Goal: Task Accomplishment & Management: Use online tool/utility

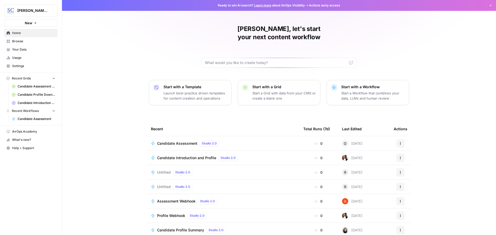
click at [170, 141] on span "Candidate Assessment" at bounding box center [177, 143] width 40 height 5
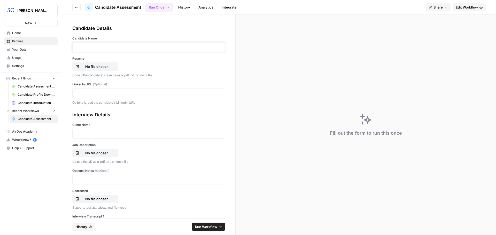
click at [90, 47] on p at bounding box center [149, 47] width 146 height 5
click at [87, 68] on p "No file chosen" at bounding box center [96, 66] width 33 height 5
click at [83, 92] on p at bounding box center [149, 93] width 146 height 5
drag, startPoint x: 85, startPoint y: 135, endPoint x: 84, endPoint y: 132, distance: 2.7
click at [85, 134] on p at bounding box center [149, 133] width 146 height 5
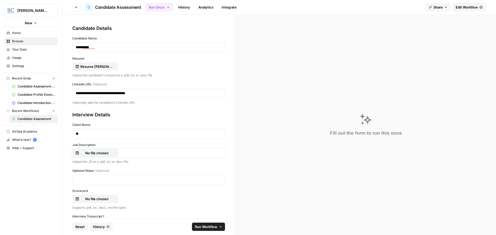
click at [90, 153] on p "No file chosen" at bounding box center [96, 153] width 33 height 5
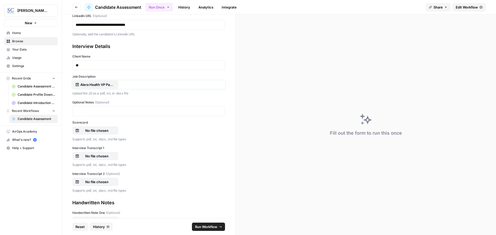
scroll to position [77, 0]
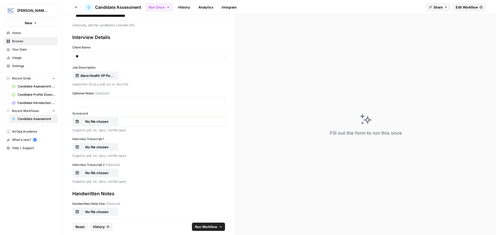
click at [104, 121] on p "No file chosen" at bounding box center [96, 121] width 33 height 5
click at [89, 148] on p "No file chosen" at bounding box center [96, 147] width 33 height 5
click at [200, 227] on span "Run Workflow" at bounding box center [206, 226] width 22 height 5
click at [487, 213] on icon "close" at bounding box center [489, 213] width 4 height 4
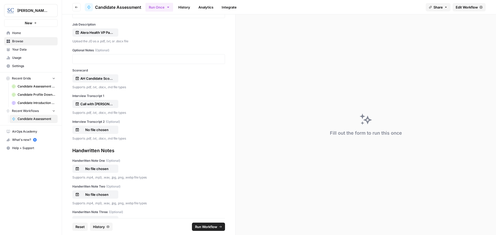
scroll to position [129, 0]
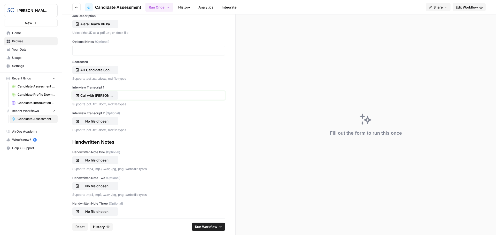
drag, startPoint x: 110, startPoint y: 95, endPoint x: 104, endPoint y: 95, distance: 5.7
click at [104, 95] on p "Call with Eric Haden 8 24.mp3" at bounding box center [96, 95] width 33 height 5
drag, startPoint x: 92, startPoint y: 96, endPoint x: 134, endPoint y: 97, distance: 41.8
click at [134, 97] on div "Call with Eric Haden 8 24.mp3" at bounding box center [148, 95] width 153 height 8
drag, startPoint x: 128, startPoint y: 96, endPoint x: 99, endPoint y: 96, distance: 28.9
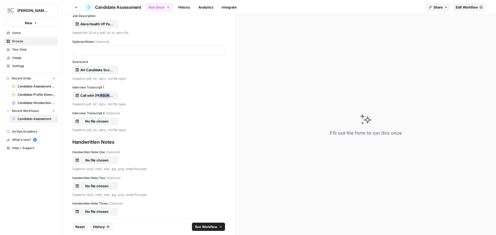
click at [99, 96] on div "Call with Eric Haden 8 24.mp3" at bounding box center [148, 95] width 153 height 8
click at [110, 96] on p "Call with Eric Haden 8 24.mp3" at bounding box center [96, 95] width 33 height 5
click at [76, 225] on span "Reset" at bounding box center [79, 226] width 9 height 5
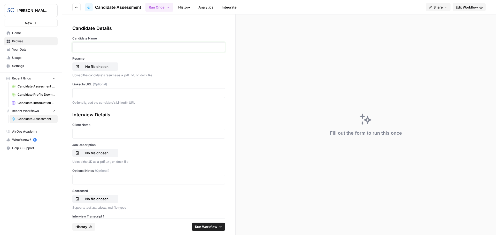
click at [88, 48] on p at bounding box center [149, 47] width 146 height 5
click at [84, 67] on p "No file chosen" at bounding box center [96, 66] width 33 height 5
click at [80, 93] on p at bounding box center [149, 93] width 146 height 5
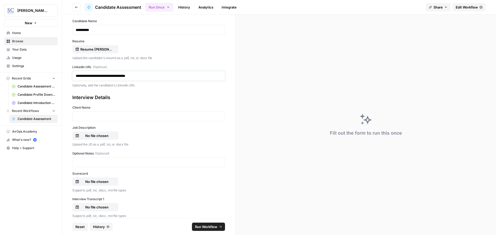
scroll to position [26, 0]
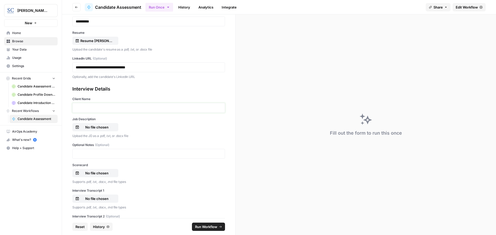
click at [90, 109] on p at bounding box center [149, 107] width 146 height 5
click at [89, 127] on p "No file chosen" at bounding box center [96, 127] width 33 height 5
click at [101, 174] on p "No file chosen" at bounding box center [96, 173] width 33 height 5
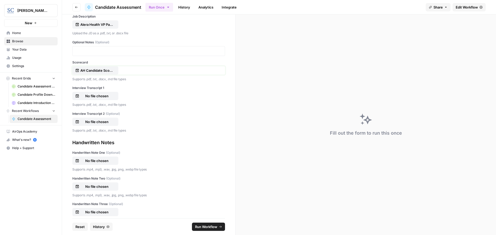
scroll to position [129, 0]
click at [96, 161] on p "No file chosen" at bounding box center [96, 160] width 33 height 5
click at [211, 226] on span "Run Workflow" at bounding box center [206, 226] width 22 height 5
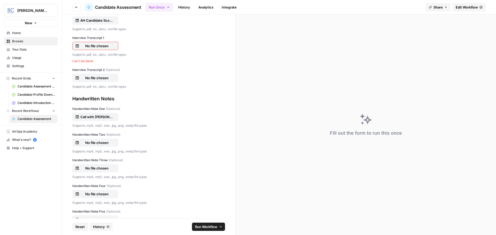
scroll to position [181, 0]
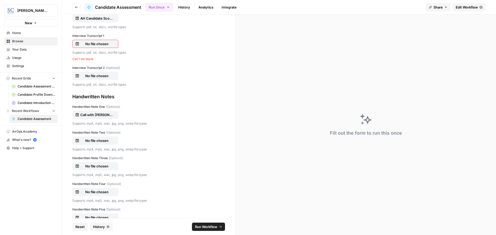
click at [207, 226] on span "Run Workflow" at bounding box center [206, 226] width 22 height 5
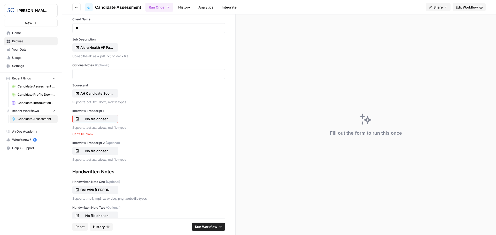
scroll to position [103, 0]
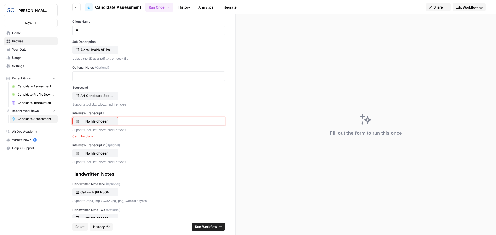
click at [101, 121] on p "No file chosen" at bounding box center [96, 121] width 33 height 5
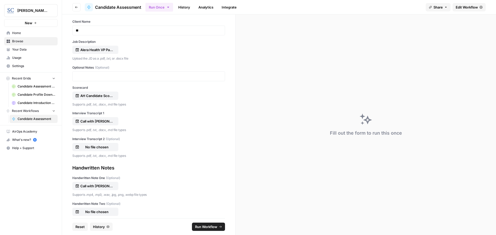
click at [206, 226] on span "Run Workflow" at bounding box center [206, 226] width 22 height 5
click at [489, 207] on icon "close" at bounding box center [488, 208] width 3 height 3
click at [78, 226] on span "Reset" at bounding box center [79, 226] width 9 height 5
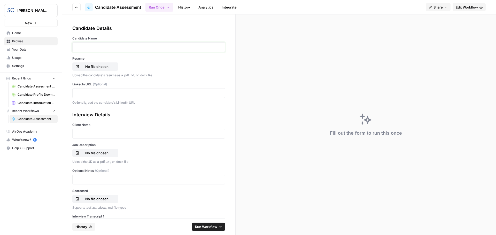
click at [81, 46] on p at bounding box center [149, 47] width 146 height 5
click at [87, 67] on p "No file chosen" at bounding box center [96, 66] width 33 height 5
click at [86, 94] on p at bounding box center [149, 93] width 146 height 5
click at [86, 133] on p at bounding box center [149, 133] width 146 height 5
click at [92, 154] on p "No file chosen" at bounding box center [96, 153] width 33 height 5
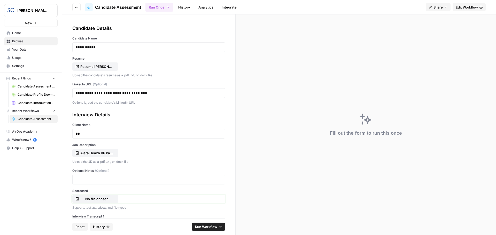
click at [90, 200] on p "No file chosen" at bounding box center [96, 199] width 33 height 5
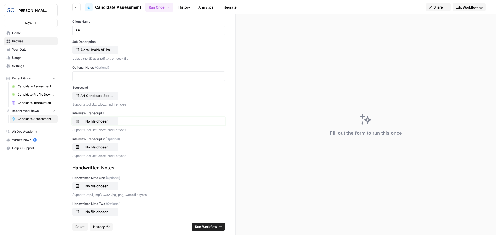
click at [91, 121] on p "No file chosen" at bounding box center [96, 121] width 33 height 5
click at [207, 227] on span "Run Workflow" at bounding box center [206, 226] width 22 height 5
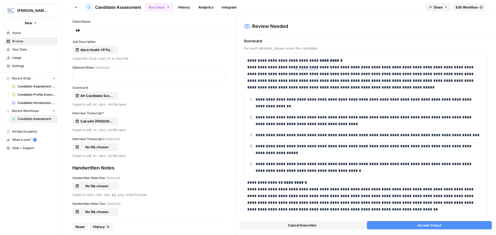
click at [405, 225] on button "Accept Output" at bounding box center [429, 225] width 125 height 8
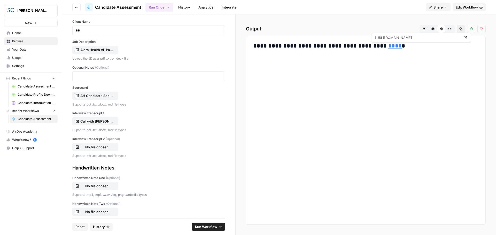
click at [388, 46] on link "****" at bounding box center [394, 46] width 13 height 6
click at [388, 48] on link "****" at bounding box center [394, 46] width 13 height 6
click at [388, 45] on link "****" at bounding box center [394, 46] width 13 height 6
click at [305, 88] on div "**********" at bounding box center [365, 131] width 231 height 180
click at [388, 48] on link "****" at bounding box center [394, 46] width 13 height 6
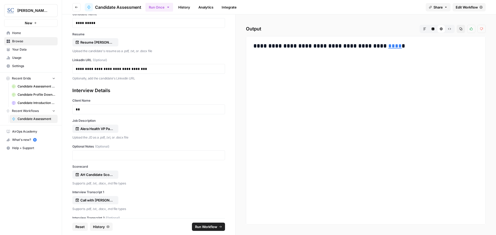
scroll to position [0, 0]
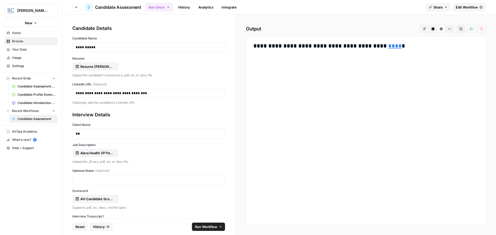
click at [18, 49] on span "Your Data" at bounding box center [33, 49] width 43 height 5
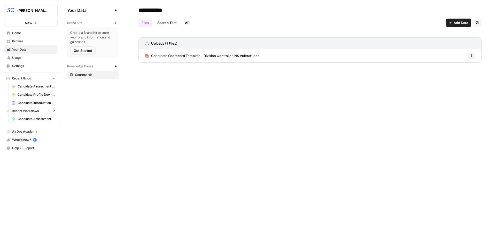
click at [30, 118] on span "Candidate Assessment" at bounding box center [37, 119] width 38 height 5
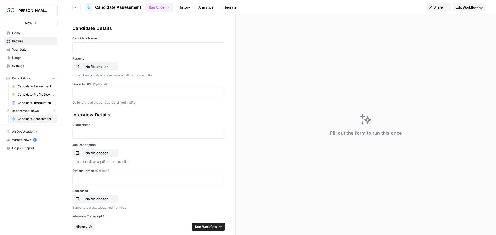
click at [24, 87] on span "Candidate Assessment Download Sheet" at bounding box center [37, 86] width 38 height 5
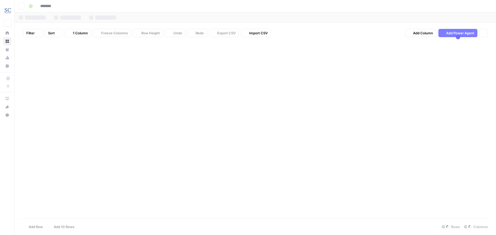
type input "**********"
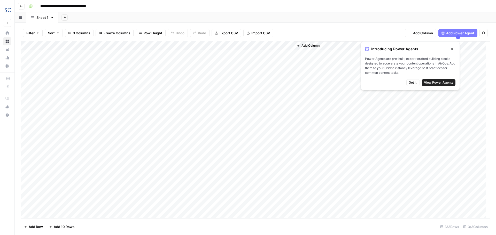
click at [77, 18] on div "Add Sheet" at bounding box center [276, 17] width 437 height 10
click at [140, 205] on div "Add Column" at bounding box center [255, 129] width 469 height 177
click at [242, 205] on div "Add Column" at bounding box center [255, 129] width 469 height 177
click at [23, 205] on div "Add Column" at bounding box center [255, 129] width 469 height 177
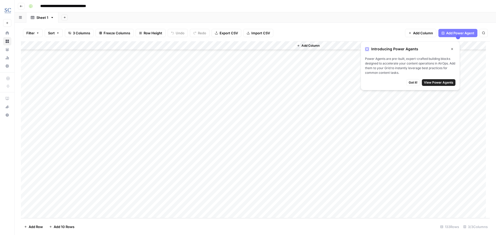
click at [21, 206] on div "Add Column" at bounding box center [255, 129] width 469 height 177
click at [30, 206] on div "Add Column" at bounding box center [255, 129] width 469 height 177
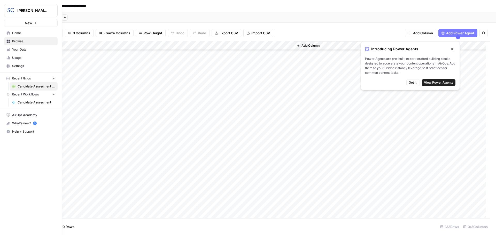
click at [17, 34] on span "Home" at bounding box center [33, 33] width 43 height 5
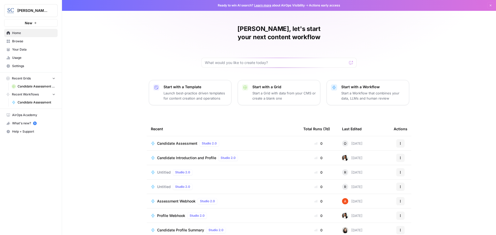
click at [177, 141] on span "Candidate Assessment" at bounding box center [177, 143] width 40 height 5
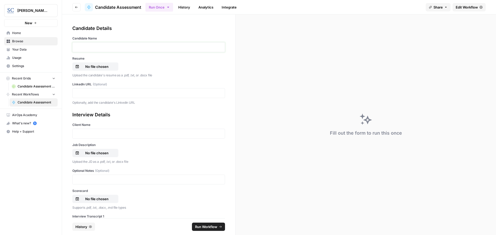
click at [81, 47] on p at bounding box center [149, 47] width 146 height 5
click at [92, 67] on p "No file chosen" at bounding box center [96, 66] width 33 height 5
click at [83, 93] on p at bounding box center [149, 93] width 146 height 5
click at [87, 135] on p at bounding box center [149, 133] width 146 height 5
click at [92, 154] on p "No file chosen" at bounding box center [96, 153] width 33 height 5
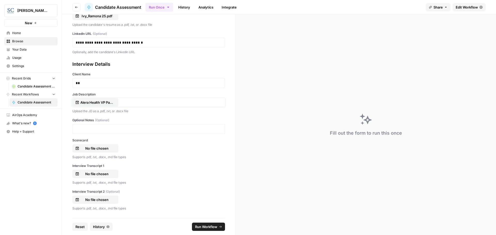
scroll to position [52, 0]
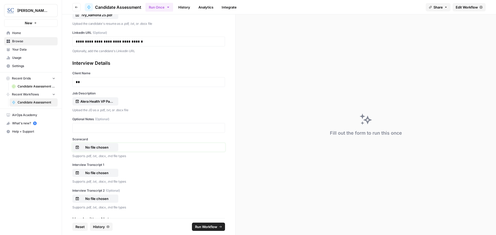
click at [92, 148] on p "No file chosen" at bounding box center [96, 147] width 33 height 5
click at [93, 173] on p "No file chosen" at bounding box center [96, 172] width 33 height 5
click at [207, 228] on span "Run Workflow" at bounding box center [206, 226] width 22 height 5
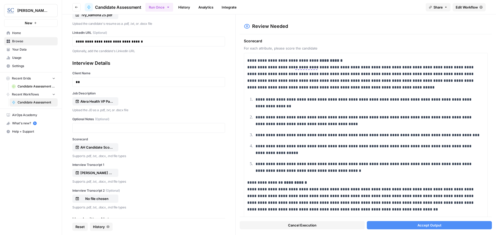
click at [424, 224] on span "Accept Output" at bounding box center [429, 225] width 24 height 5
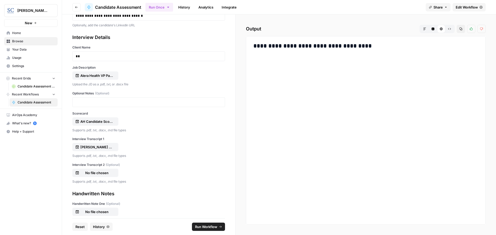
scroll to position [0, 0]
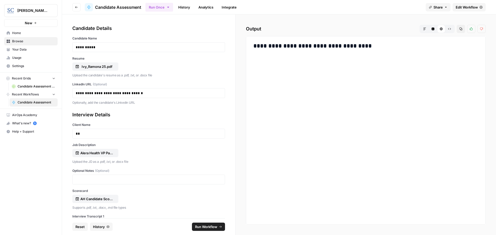
click at [330, 56] on div "**********" at bounding box center [365, 48] width 231 height 15
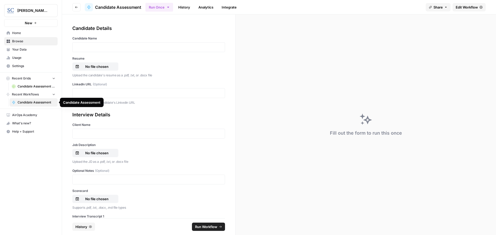
click at [26, 101] on span "Candidate Assessment" at bounding box center [37, 102] width 38 height 5
click at [18, 50] on span "Your Data" at bounding box center [33, 49] width 43 height 5
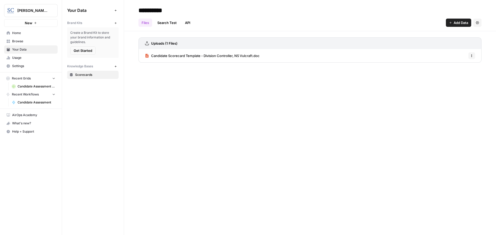
click at [25, 87] on span "Candidate Assessment Download Sheet" at bounding box center [37, 86] width 38 height 5
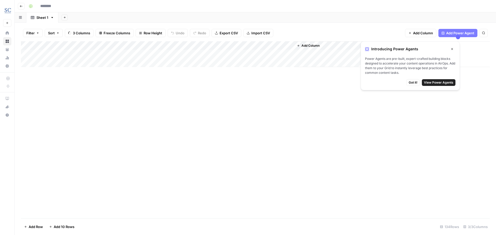
type input "**********"
click at [144, 205] on div "Add Column" at bounding box center [255, 129] width 469 height 177
click at [207, 205] on div "Add Column" at bounding box center [255, 129] width 469 height 177
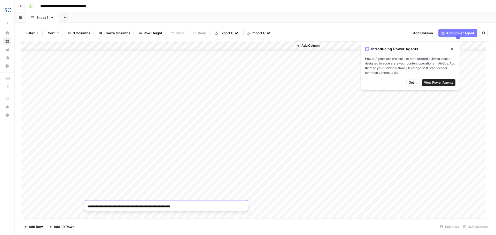
click at [210, 217] on div "Add Column" at bounding box center [255, 129] width 469 height 177
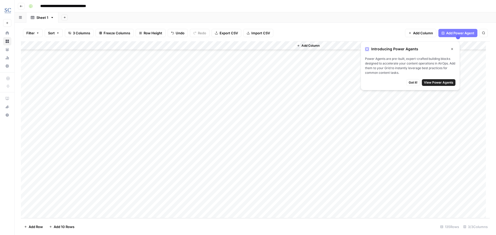
click at [241, 195] on div "Add Column" at bounding box center [255, 129] width 469 height 177
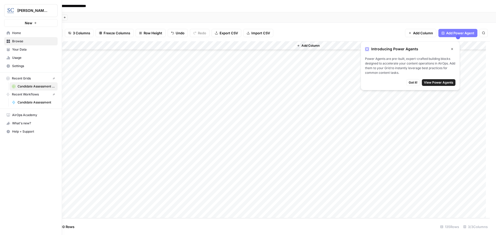
click at [9, 9] on img "Workspace: Stanton Chase Nashville" at bounding box center [10, 10] width 9 height 9
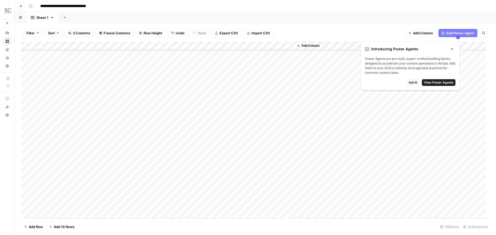
click at [32, 197] on div "Add Column" at bounding box center [255, 129] width 469 height 177
click at [31, 187] on div "Add Column" at bounding box center [255, 129] width 469 height 177
click at [29, 161] on div "Add Column" at bounding box center [255, 129] width 469 height 177
click at [31, 145] on div "Add Column" at bounding box center [255, 129] width 469 height 177
click at [29, 92] on div "Add Column" at bounding box center [255, 129] width 469 height 177
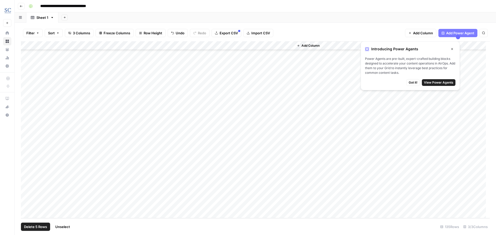
click at [31, 226] on span "Delete 5 Rows" at bounding box center [35, 226] width 23 height 5
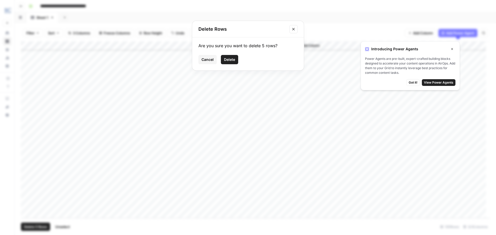
click at [231, 58] on span "Delete" at bounding box center [229, 59] width 11 height 5
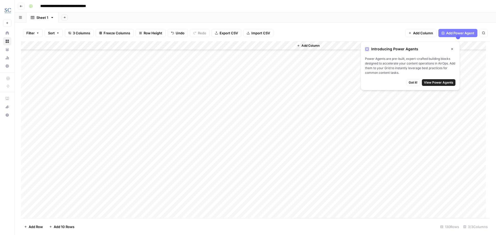
scroll to position [930, 0]
click at [8, 11] on img "Workspace: Stanton Chase Nashville" at bounding box center [7, 10] width 9 height 9
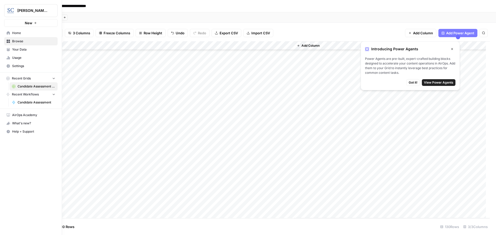
click at [17, 32] on span "Home" at bounding box center [33, 33] width 43 height 5
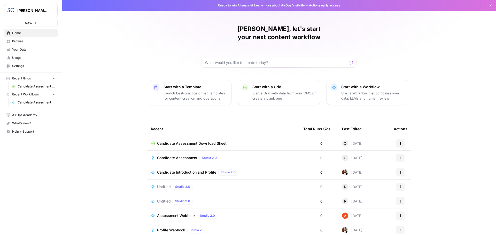
click at [169, 141] on span "Candidate Assessment Download Sheet" at bounding box center [191, 143] width 69 height 5
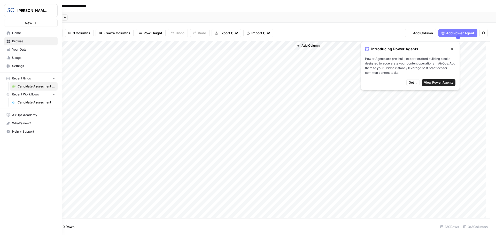
click at [8, 12] on img "Workspace: Stanton Chase Nashville" at bounding box center [10, 10] width 9 height 9
click at [17, 38] on span "[PERSON_NAME] [GEOGRAPHIC_DATA]" at bounding box center [48, 38] width 64 height 5
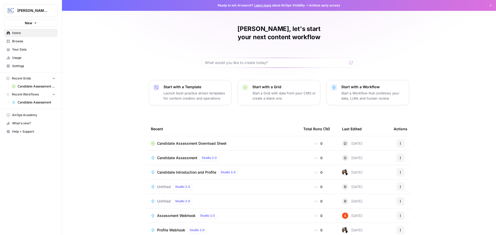
click at [166, 155] on span "Candidate Assessment" at bounding box center [177, 157] width 40 height 5
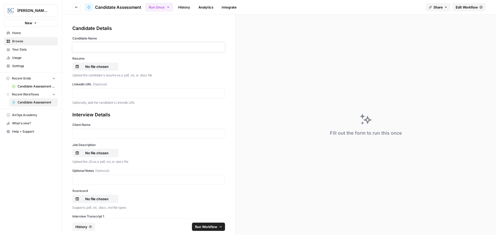
click at [81, 48] on p at bounding box center [149, 47] width 146 height 5
click at [88, 68] on p "No file chosen" at bounding box center [96, 66] width 33 height 5
click at [76, 93] on p at bounding box center [149, 93] width 146 height 5
click at [85, 135] on p at bounding box center [149, 133] width 146 height 5
click at [87, 152] on p "No file chosen" at bounding box center [96, 153] width 33 height 5
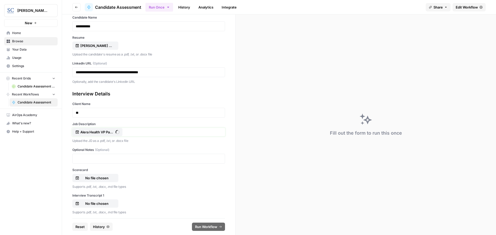
scroll to position [52, 0]
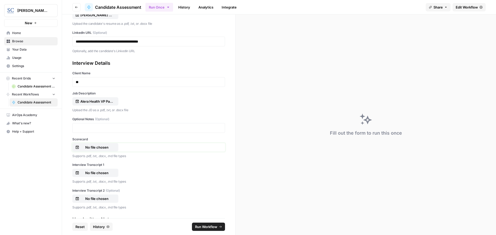
click at [102, 148] on p "No file chosen" at bounding box center [96, 147] width 33 height 5
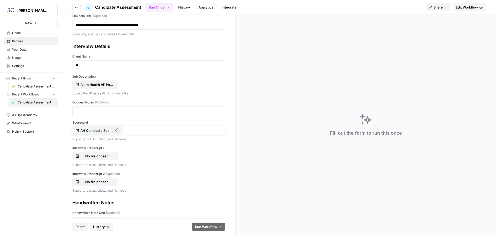
scroll to position [77, 0]
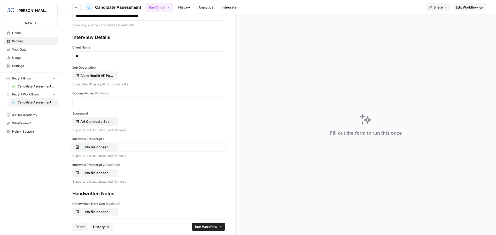
click at [94, 149] on p "No file chosen" at bounding box center [96, 147] width 33 height 5
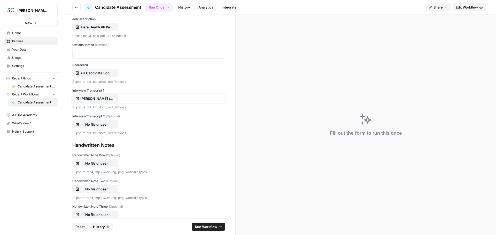
scroll to position [155, 0]
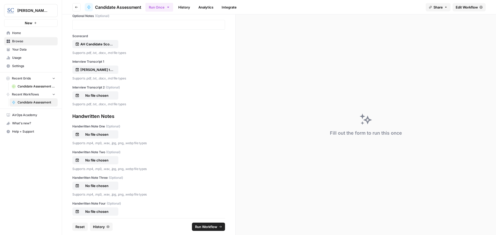
click at [206, 226] on span "Run Workflow" at bounding box center [206, 226] width 22 height 5
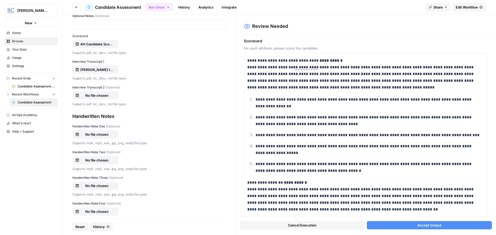
click at [422, 225] on span "Accept Output" at bounding box center [429, 225] width 24 height 5
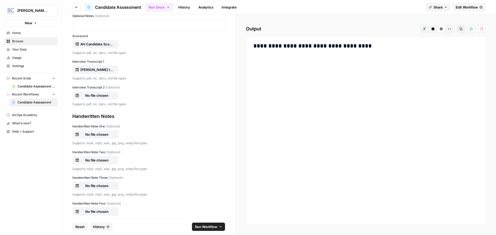
click at [362, 47] on h3 "**********" at bounding box center [365, 46] width 225 height 7
click at [296, 90] on div "**********" at bounding box center [365, 131] width 231 height 180
click at [27, 88] on span "Candidate Assessment Download Sheet" at bounding box center [37, 86] width 38 height 5
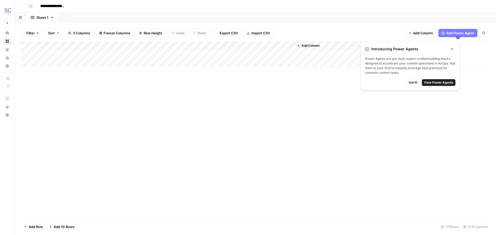
type input "**********"
click at [242, 206] on div "Add Column" at bounding box center [255, 129] width 469 height 177
click at [29, 205] on div "Add Column" at bounding box center [255, 129] width 469 height 177
click at [32, 197] on div "Add Column" at bounding box center [255, 129] width 469 height 177
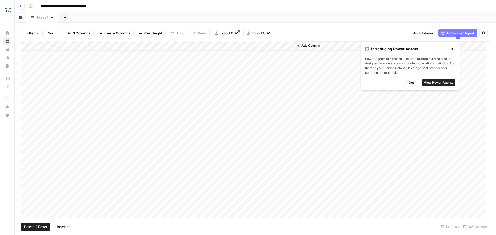
click at [30, 227] on span "Delete 2 Rows" at bounding box center [35, 226] width 23 height 5
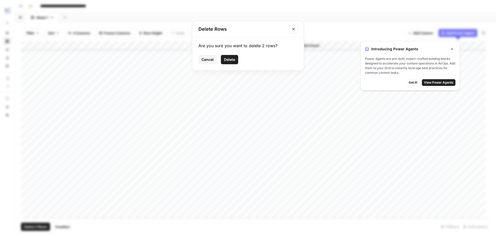
click at [225, 60] on span "Delete" at bounding box center [229, 59] width 11 height 5
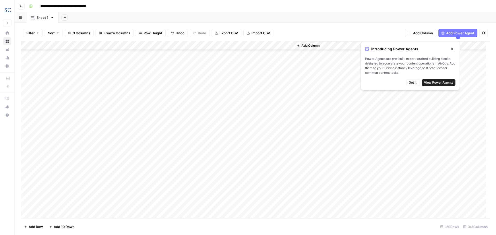
scroll to position [972, 0]
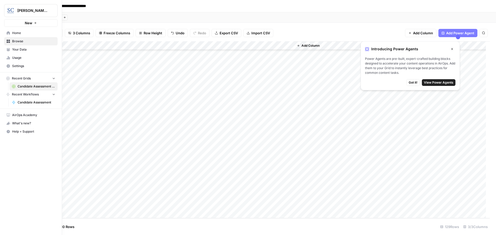
click at [19, 32] on span "Home" at bounding box center [33, 33] width 43 height 5
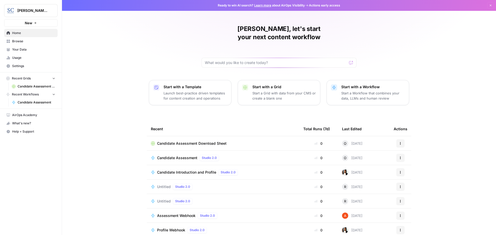
click at [399, 142] on icon "button" at bounding box center [400, 143] width 3 height 3
click at [412, 158] on span "Delete" at bounding box center [424, 158] width 41 height 5
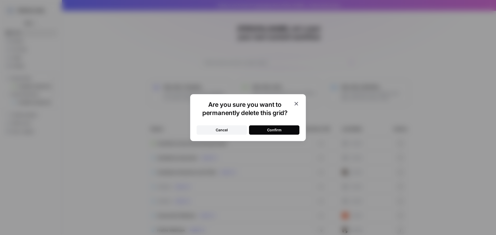
click at [220, 131] on div "Cancel" at bounding box center [222, 130] width 12 height 5
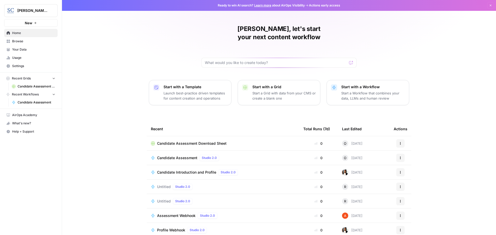
click at [54, 78] on icon "button" at bounding box center [54, 78] width 4 height 4
click at [54, 85] on icon "button" at bounding box center [54, 86] width 4 height 4
click at [53, 78] on icon "button" at bounding box center [54, 79] width 4 height 4
click at [51, 93] on button "Recent Workflows" at bounding box center [30, 95] width 53 height 8
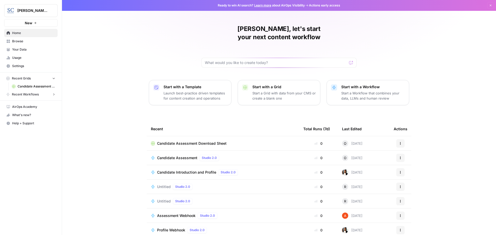
click at [169, 155] on span "Candidate Assessment" at bounding box center [177, 157] width 40 height 5
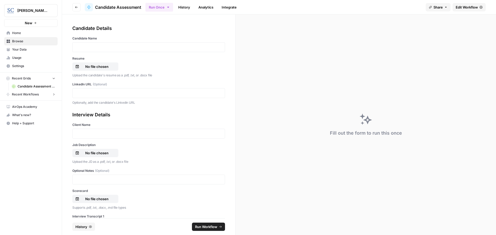
click at [83, 44] on div at bounding box center [148, 47] width 153 height 10
click at [83, 48] on p at bounding box center [149, 47] width 146 height 5
click at [95, 66] on p "No file chosen" at bounding box center [96, 66] width 33 height 5
click at [80, 92] on p at bounding box center [149, 93] width 146 height 5
click at [77, 133] on p at bounding box center [149, 133] width 146 height 5
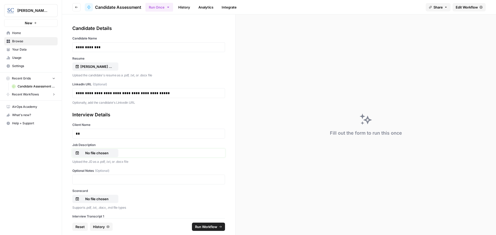
click at [89, 154] on p "No file chosen" at bounding box center [96, 153] width 33 height 5
click at [100, 200] on p "No file chosen" at bounding box center [96, 199] width 33 height 5
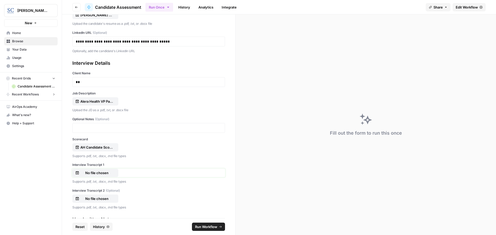
click at [95, 173] on p "No file chosen" at bounding box center [96, 172] width 33 height 5
click at [204, 225] on span "Run Workflow" at bounding box center [206, 226] width 22 height 5
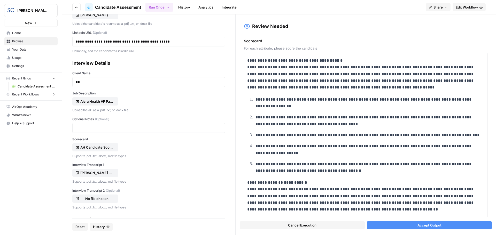
click at [412, 224] on button "Accept Output" at bounding box center [429, 225] width 125 height 8
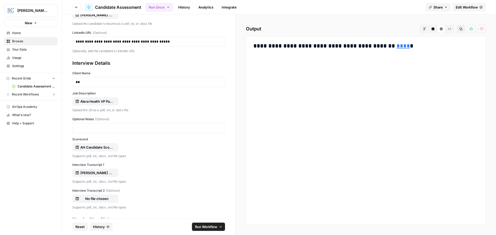
click at [396, 46] on link "****" at bounding box center [402, 46] width 13 height 6
click at [211, 228] on span "Run Workflow" at bounding box center [206, 226] width 22 height 5
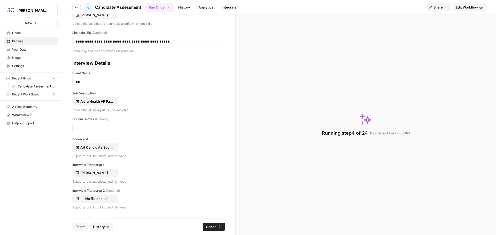
click at [209, 226] on span "Cancel" at bounding box center [211, 226] width 11 height 5
click at [16, 35] on span "Home" at bounding box center [33, 33] width 43 height 5
click at [19, 33] on span "Home" at bounding box center [33, 33] width 43 height 5
